Goal: Task Accomplishment & Management: Complete application form

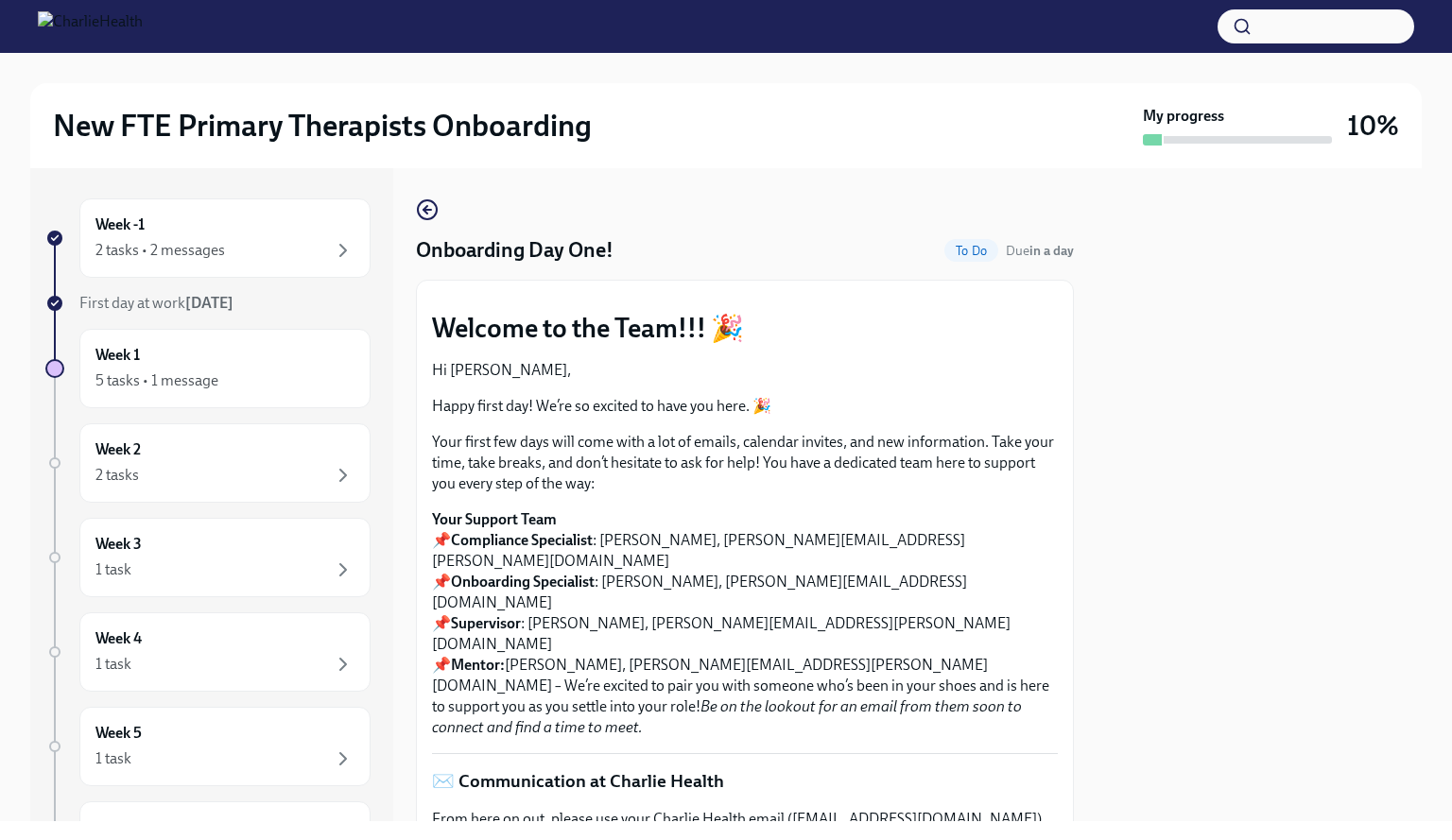
scroll to position [2179, 0]
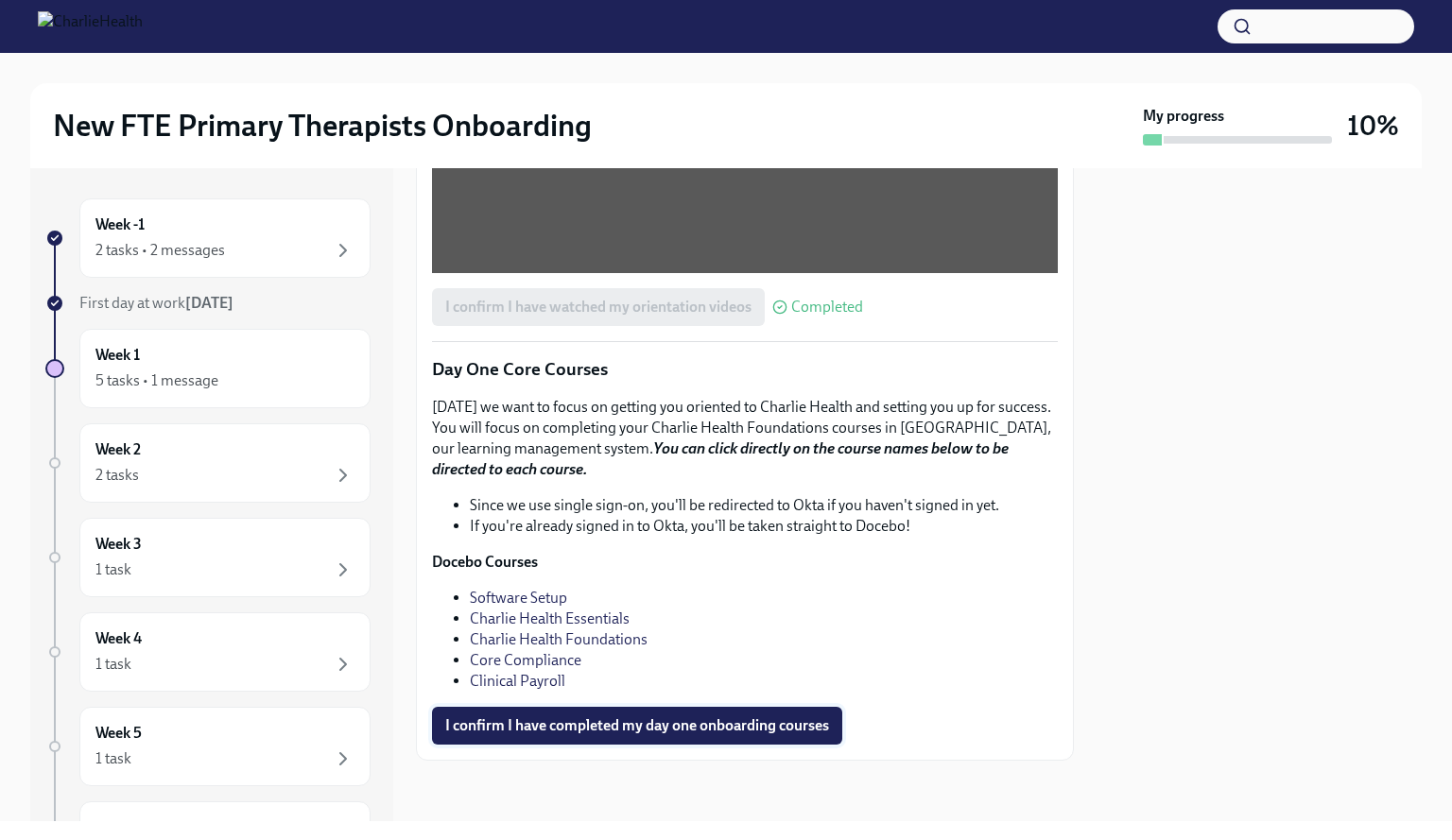
click at [647, 714] on button "I confirm I have completed my day one onboarding courses" at bounding box center [637, 725] width 410 height 38
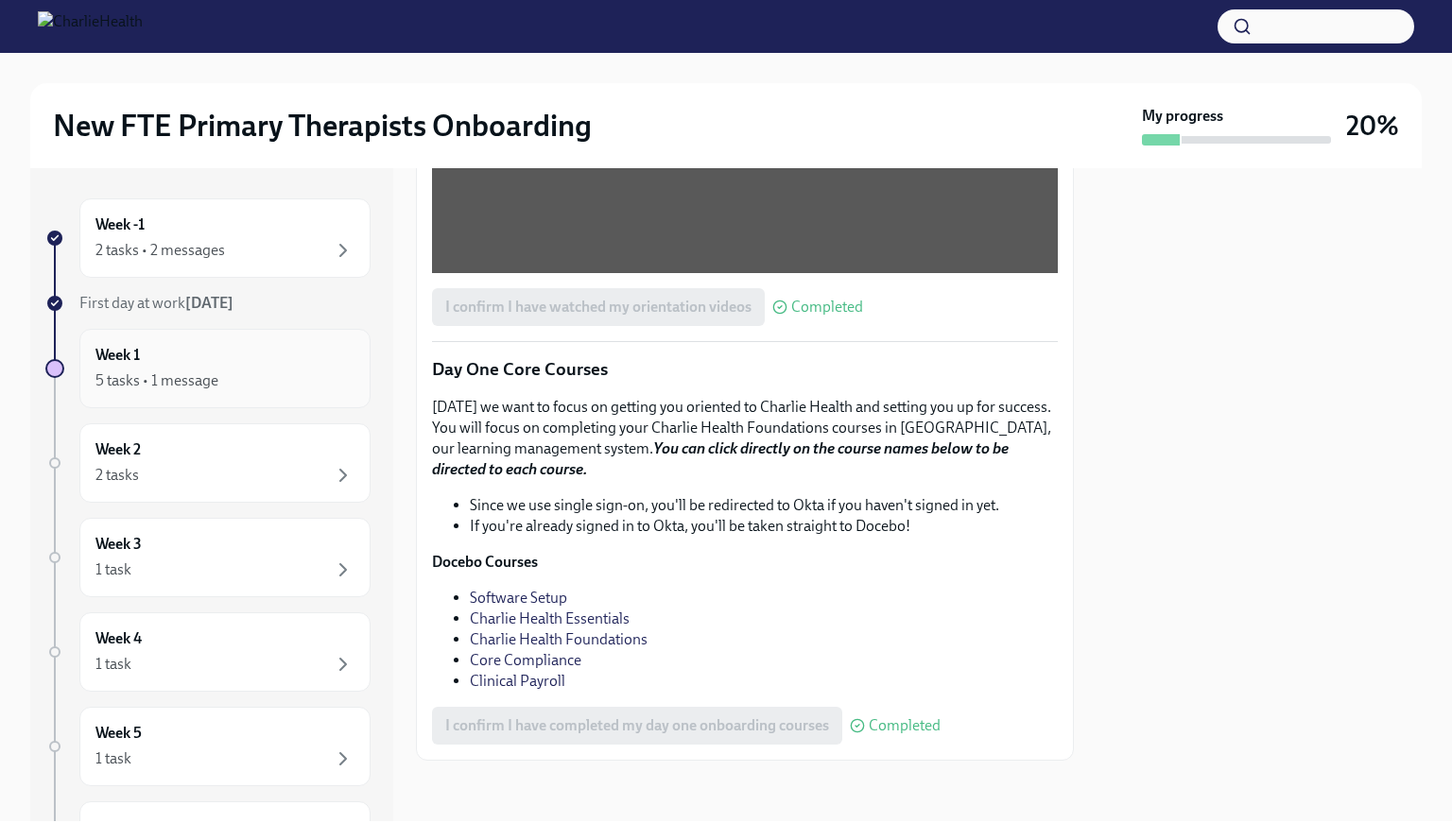
click at [200, 391] on div "5 tasks • 1 message" at bounding box center [224, 380] width 259 height 23
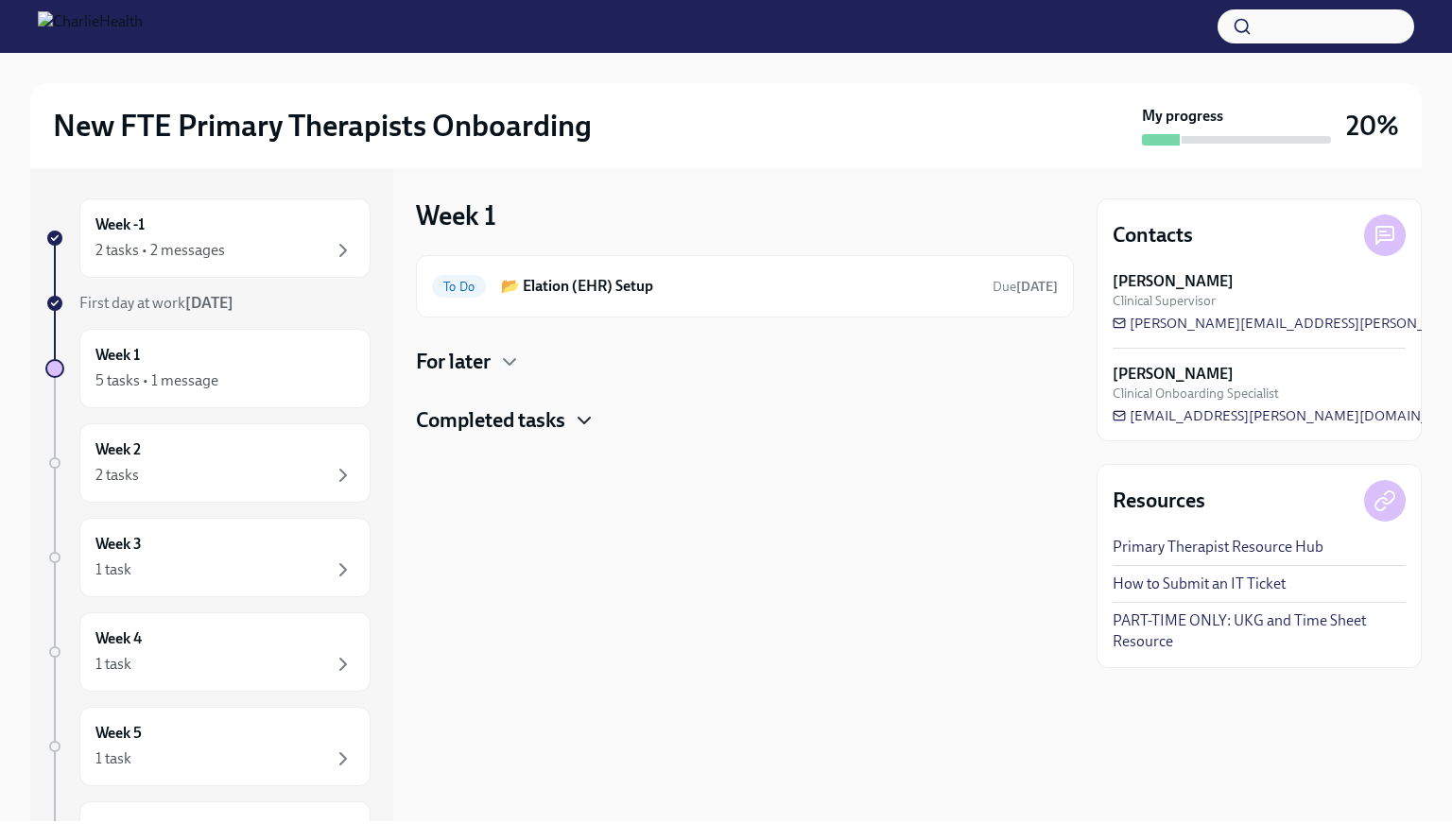
click at [576, 416] on icon "button" at bounding box center [584, 420] width 23 height 23
click at [623, 302] on div "To Do 📂 Elation (EHR) Setup Due [DATE]" at bounding box center [745, 286] width 658 height 62
click at [236, 360] on div "Week 1 5 tasks • 1 message" at bounding box center [224, 368] width 259 height 48
click at [500, 368] on div "For later" at bounding box center [745, 362] width 658 height 29
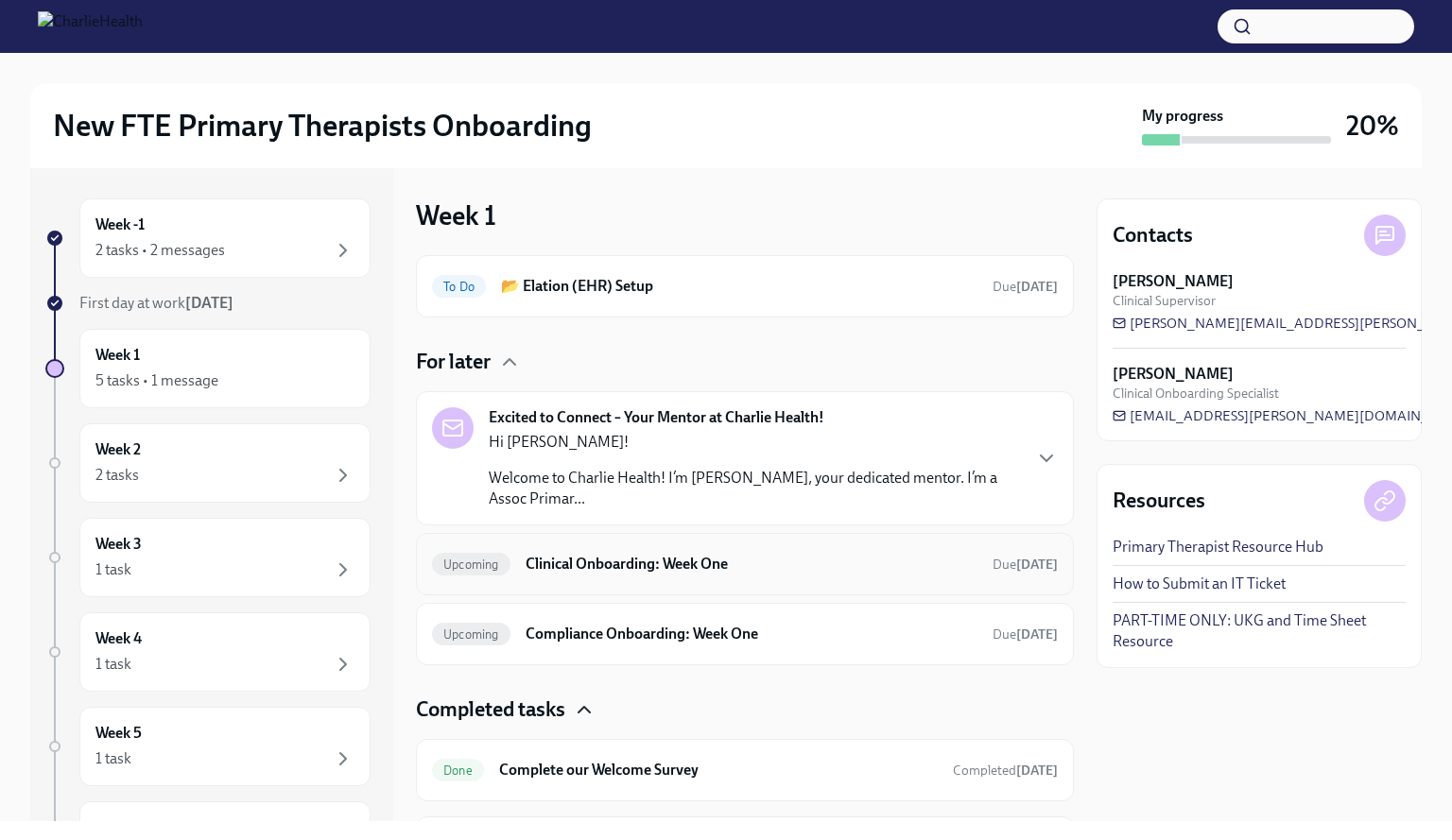
click at [763, 568] on h6 "Clinical Onboarding: Week One" at bounding box center [751, 564] width 452 height 21
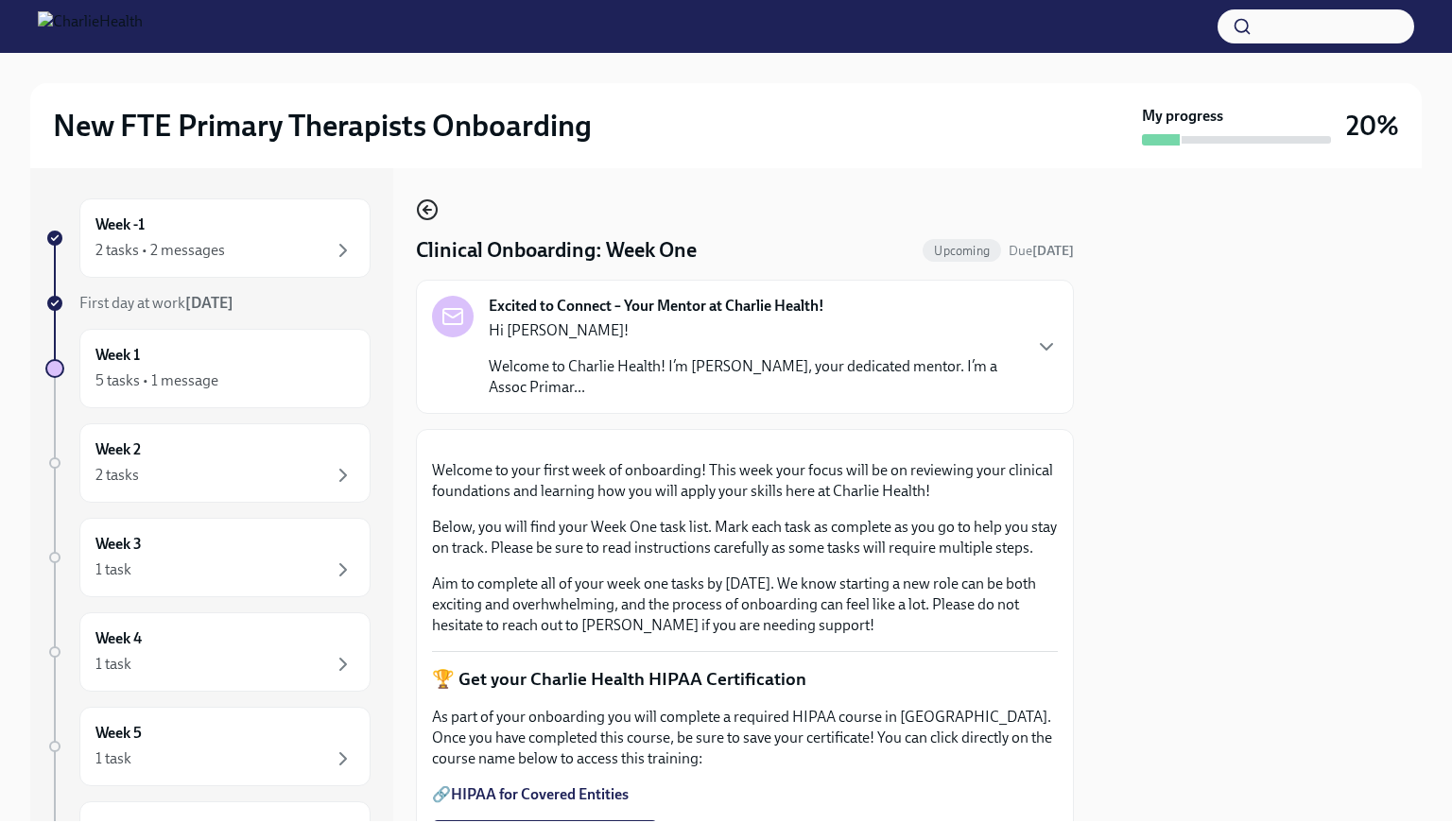
click at [426, 209] on icon "button" at bounding box center [427, 209] width 23 height 23
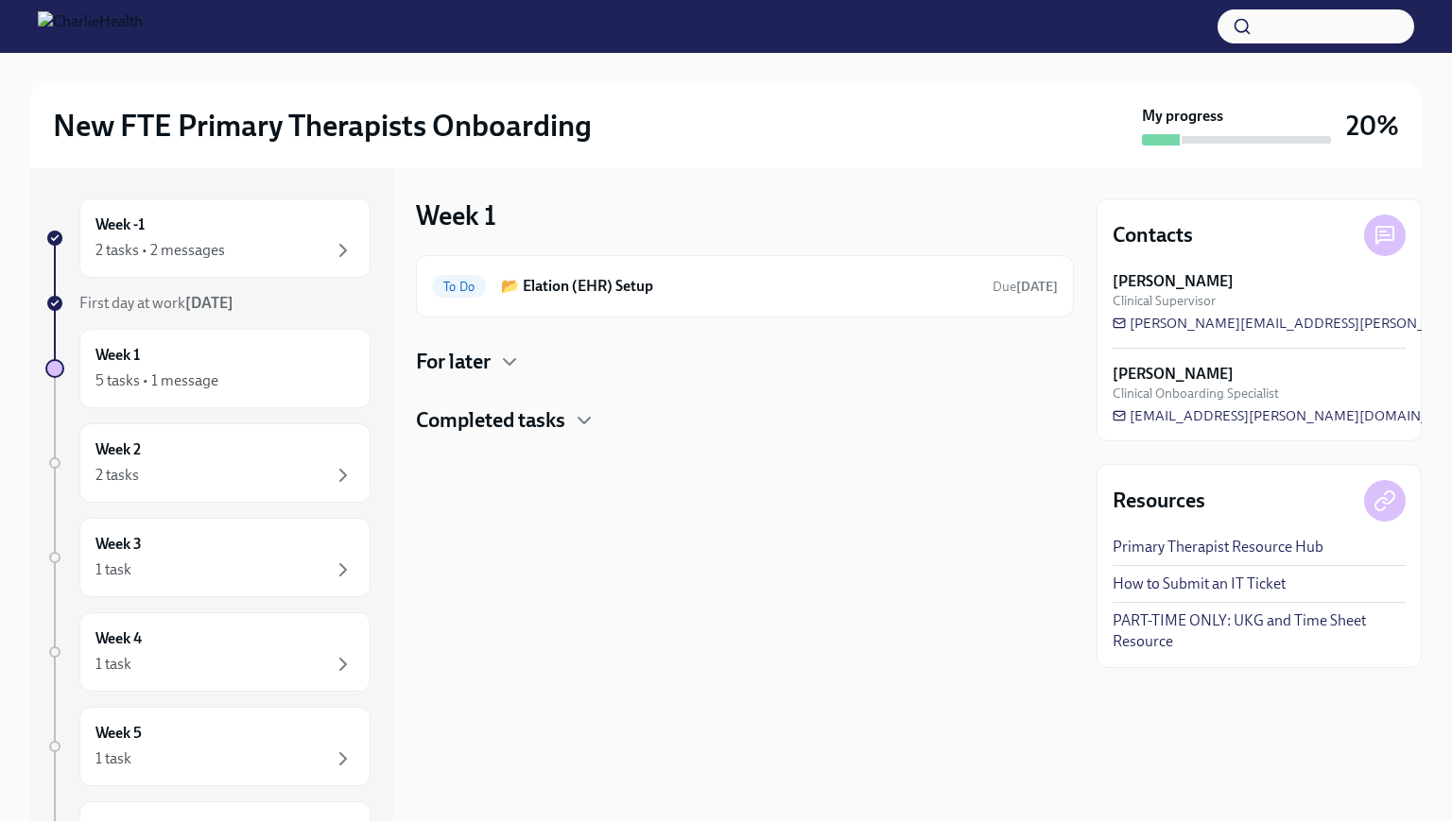
click at [580, 465] on div at bounding box center [745, 465] width 658 height 60
